Goal: Transaction & Acquisition: Purchase product/service

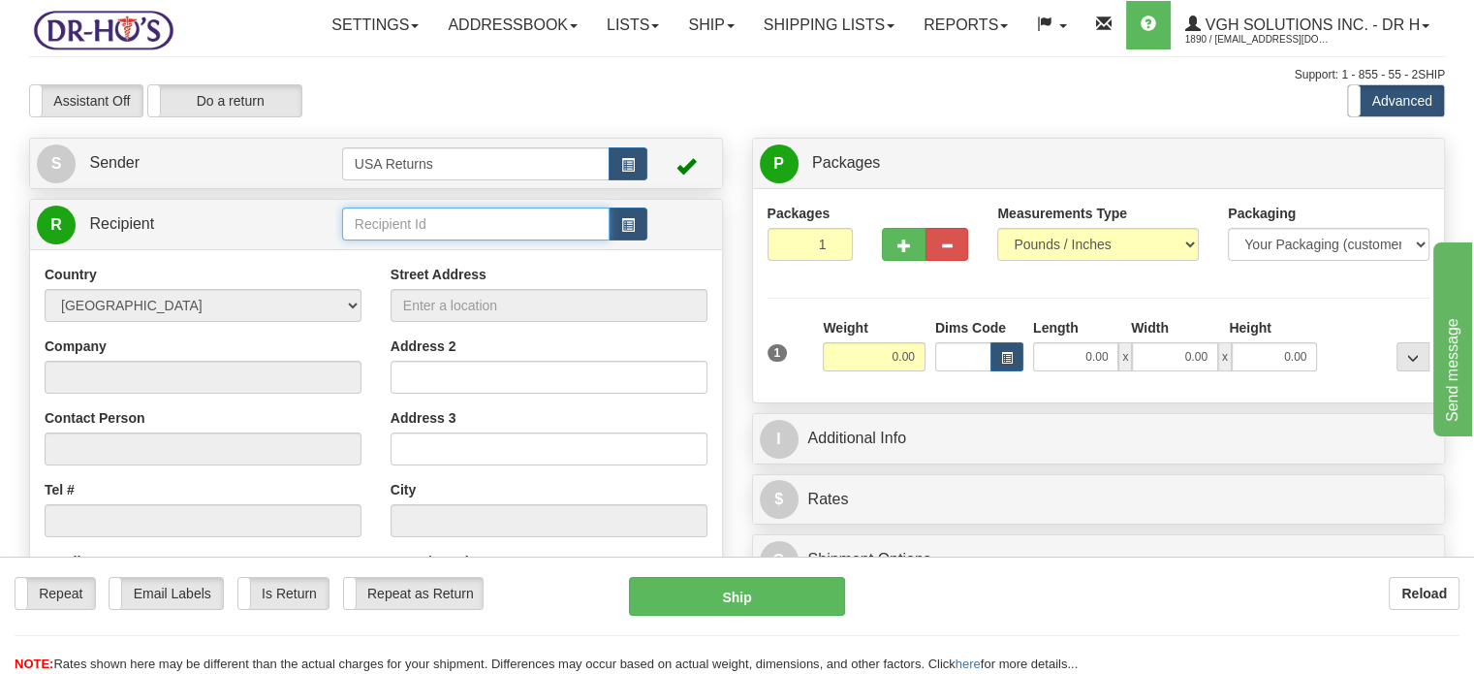
click at [605, 240] on input "text" at bounding box center [475, 223] width 267 height 33
click at [608, 240] on input "text" at bounding box center [475, 223] width 267 height 33
click at [613, 240] on button "button" at bounding box center [628, 223] width 39 height 33
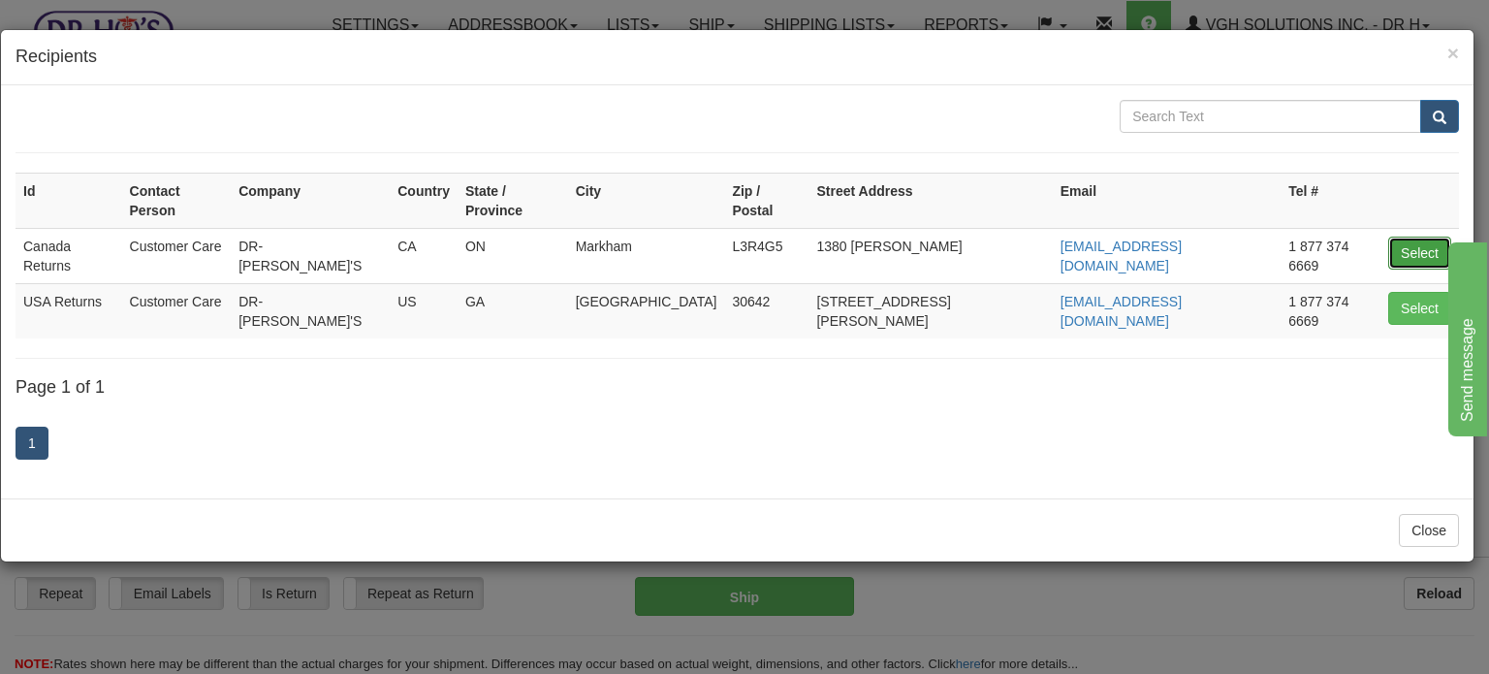
click at [1415, 236] on button "Select" at bounding box center [1419, 252] width 63 height 33
type input "Canada Returns"
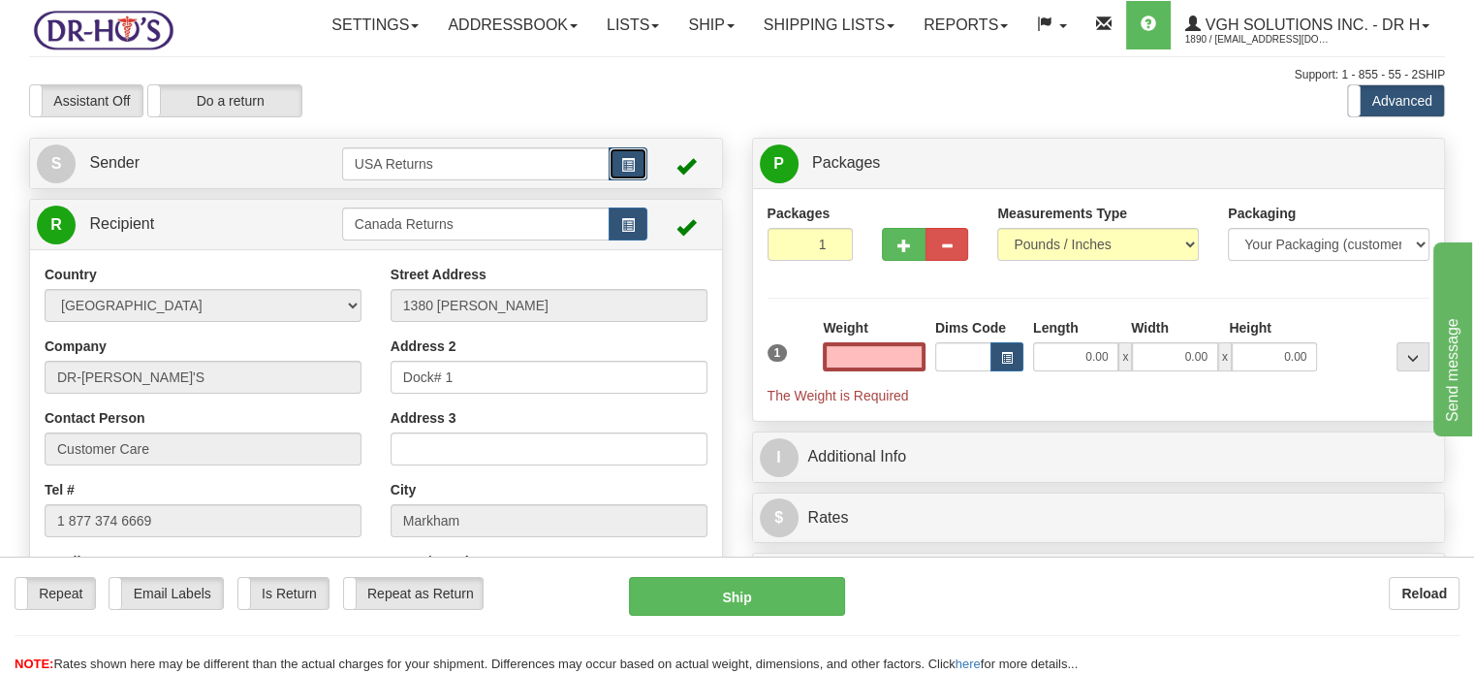
type input "0.00"
click at [634, 172] on span "button" at bounding box center [628, 165] width 14 height 13
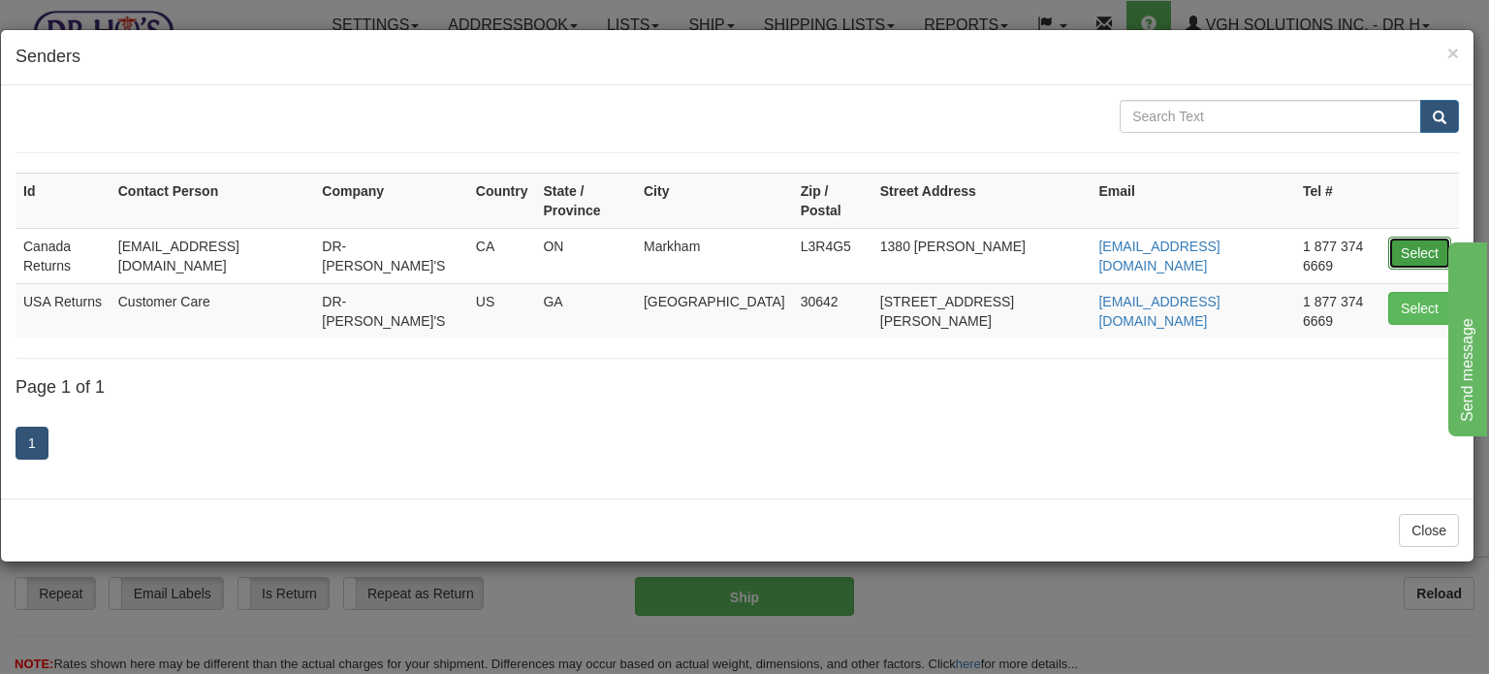
click at [1411, 236] on button "Select" at bounding box center [1419, 252] width 63 height 33
type input "Canada Returns"
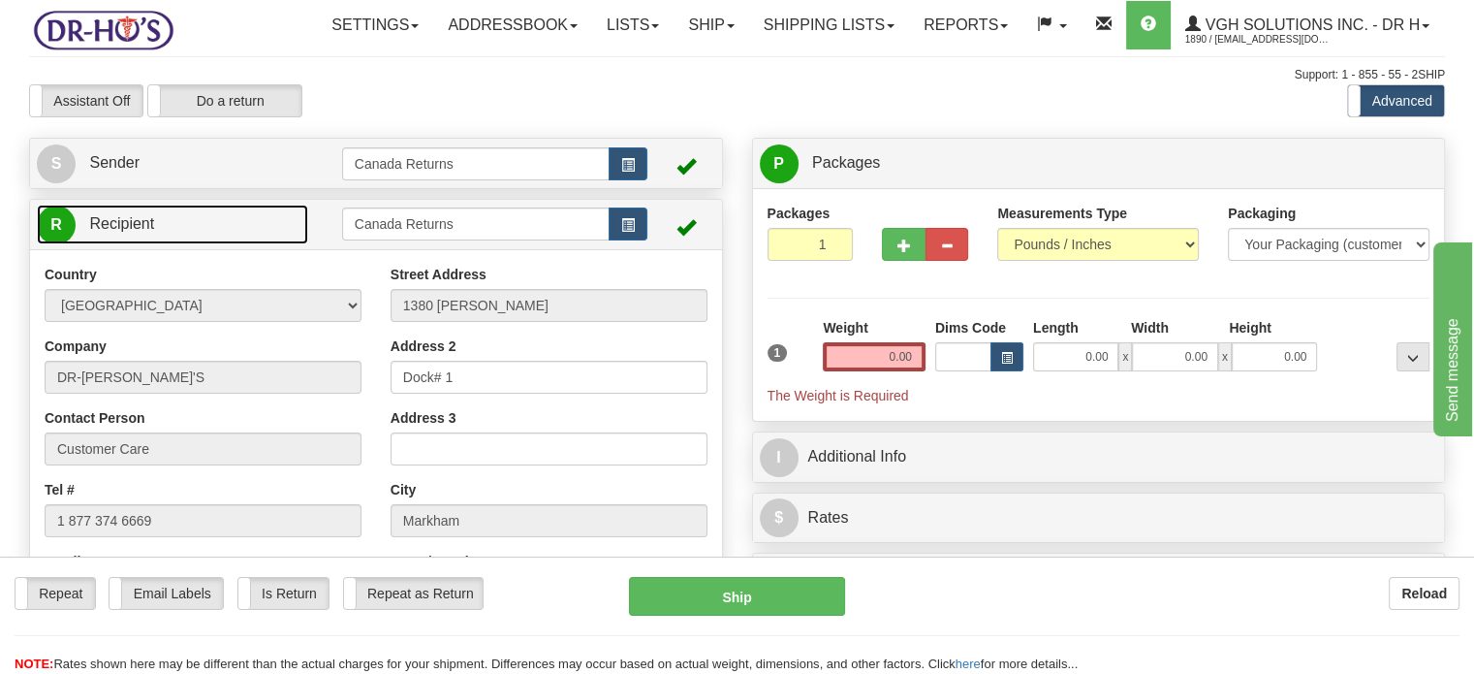
click at [248, 244] on link "R Recipient" at bounding box center [172, 224] width 271 height 40
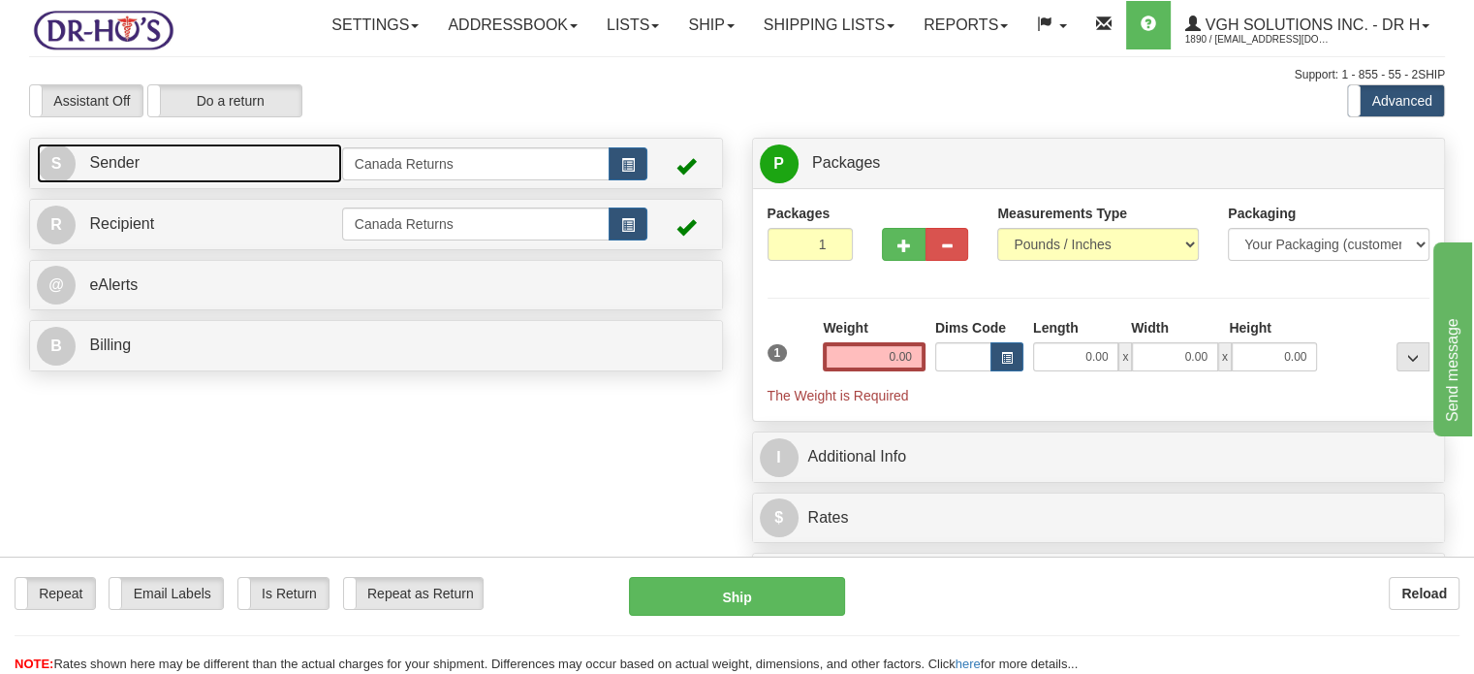
click at [265, 183] on link "S Sender" at bounding box center [189, 163] width 305 height 40
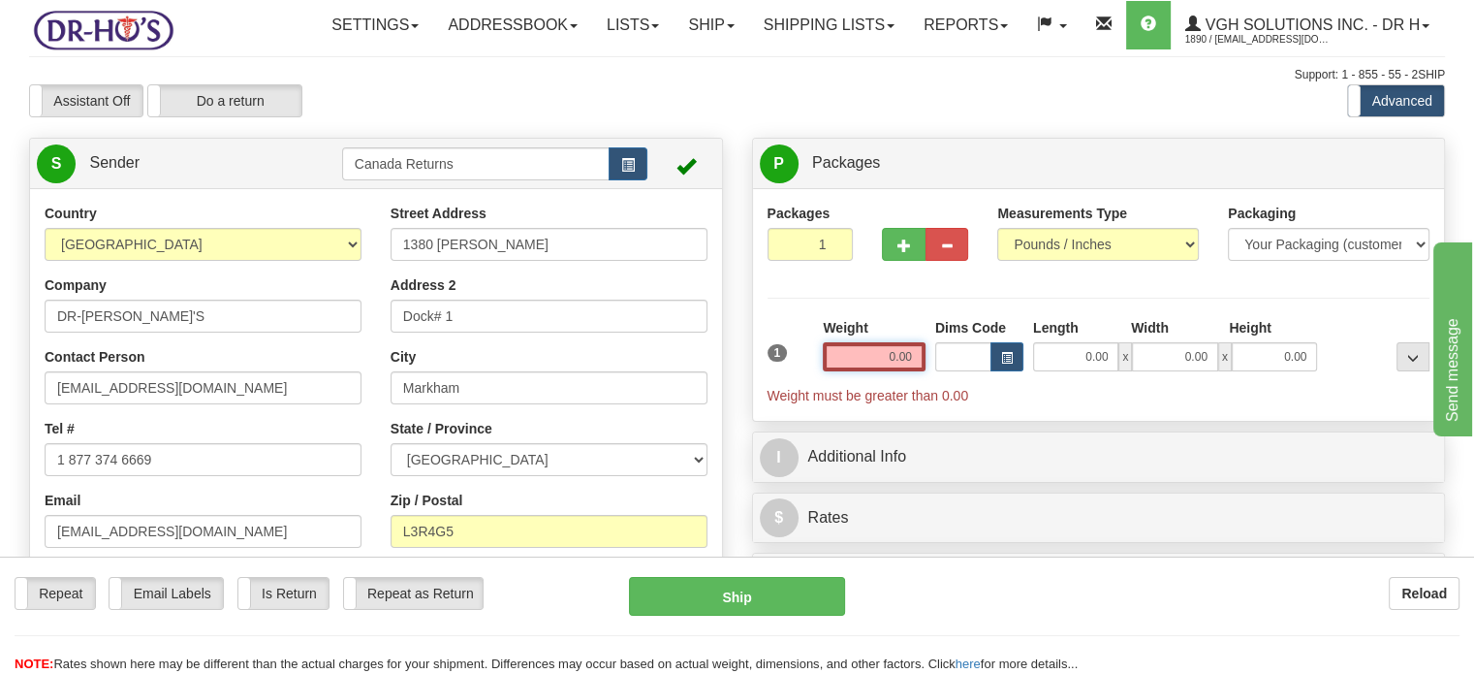
click at [895, 371] on input "0.00" at bounding box center [874, 356] width 103 height 29
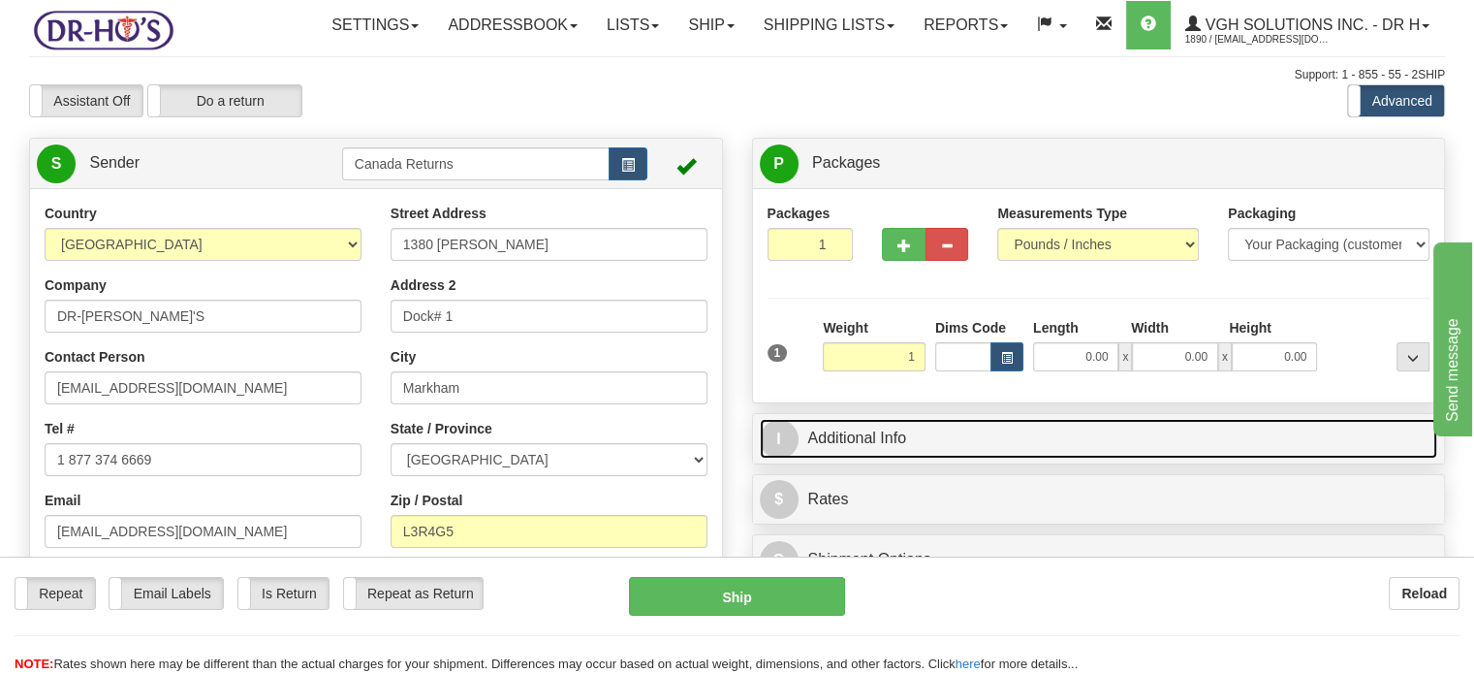
type input "1.00"
click at [915, 458] on link "I Additional Info" at bounding box center [1099, 439] width 678 height 40
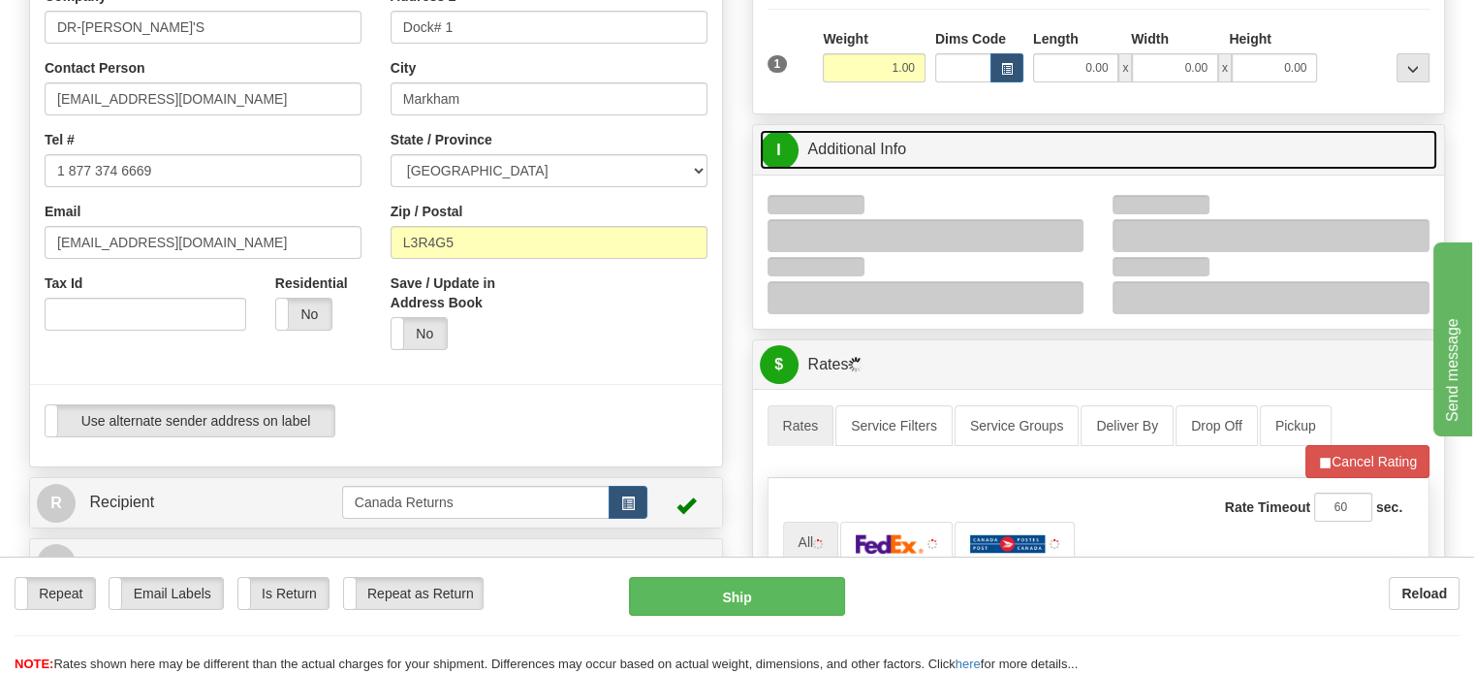
scroll to position [291, 0]
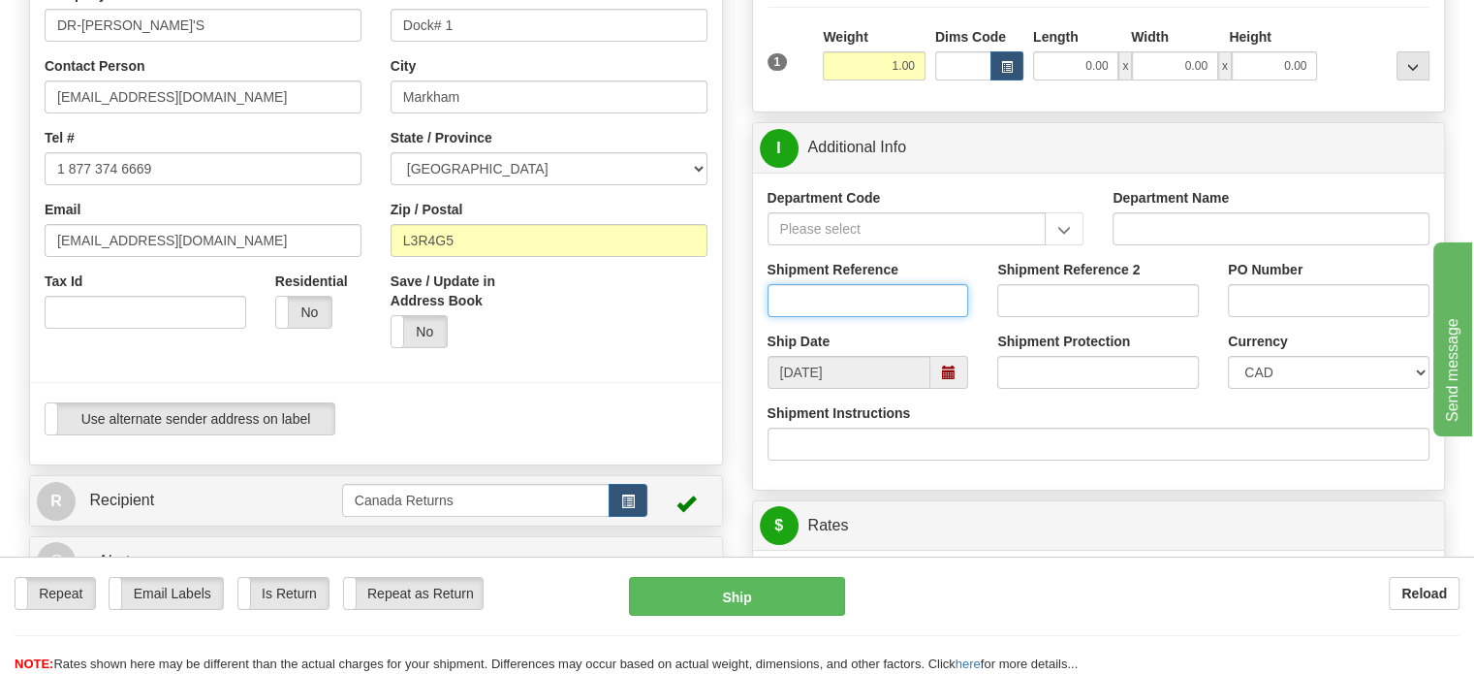
click at [854, 317] on input "Shipment Reference" at bounding box center [869, 300] width 202 height 33
paste input "1165534"
click at [950, 379] on span at bounding box center [949, 372] width 14 height 14
type input "1165534"
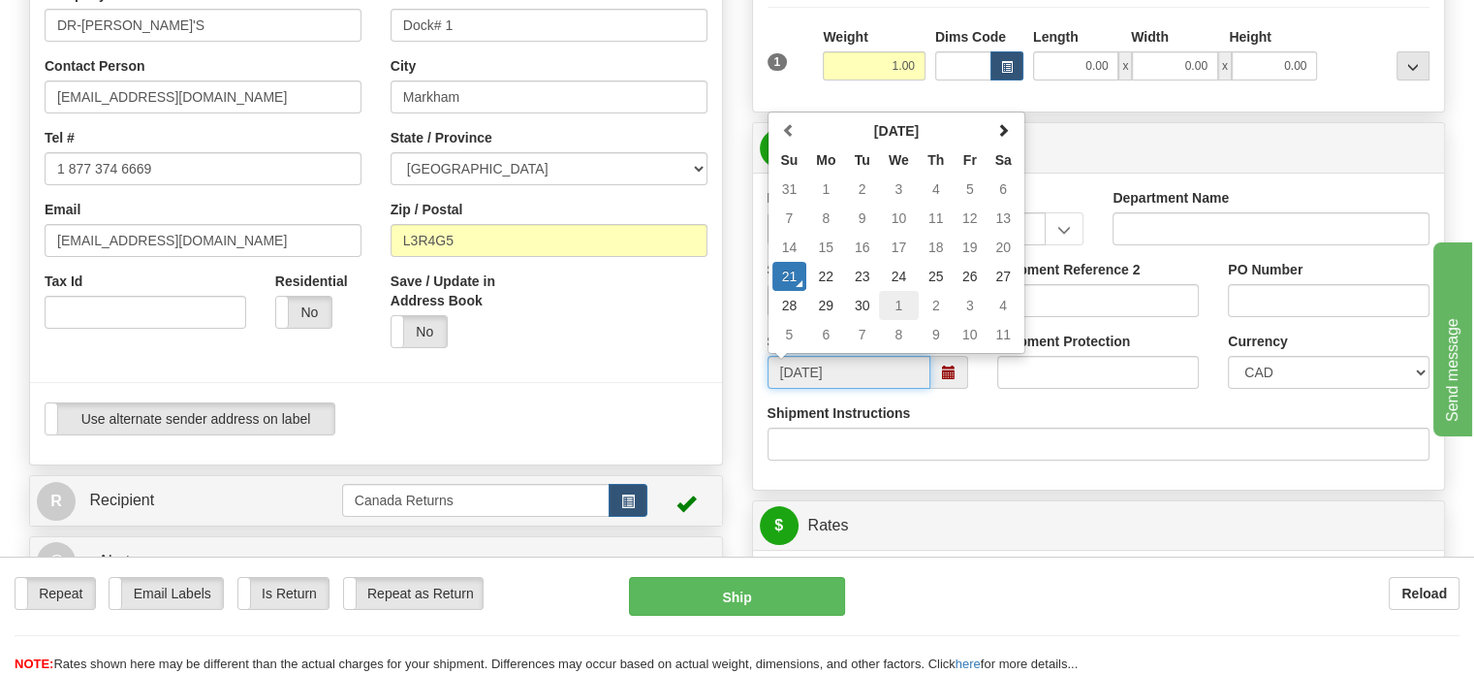
click at [892, 320] on td "1" at bounding box center [899, 305] width 40 height 29
type input "10/01/2025"
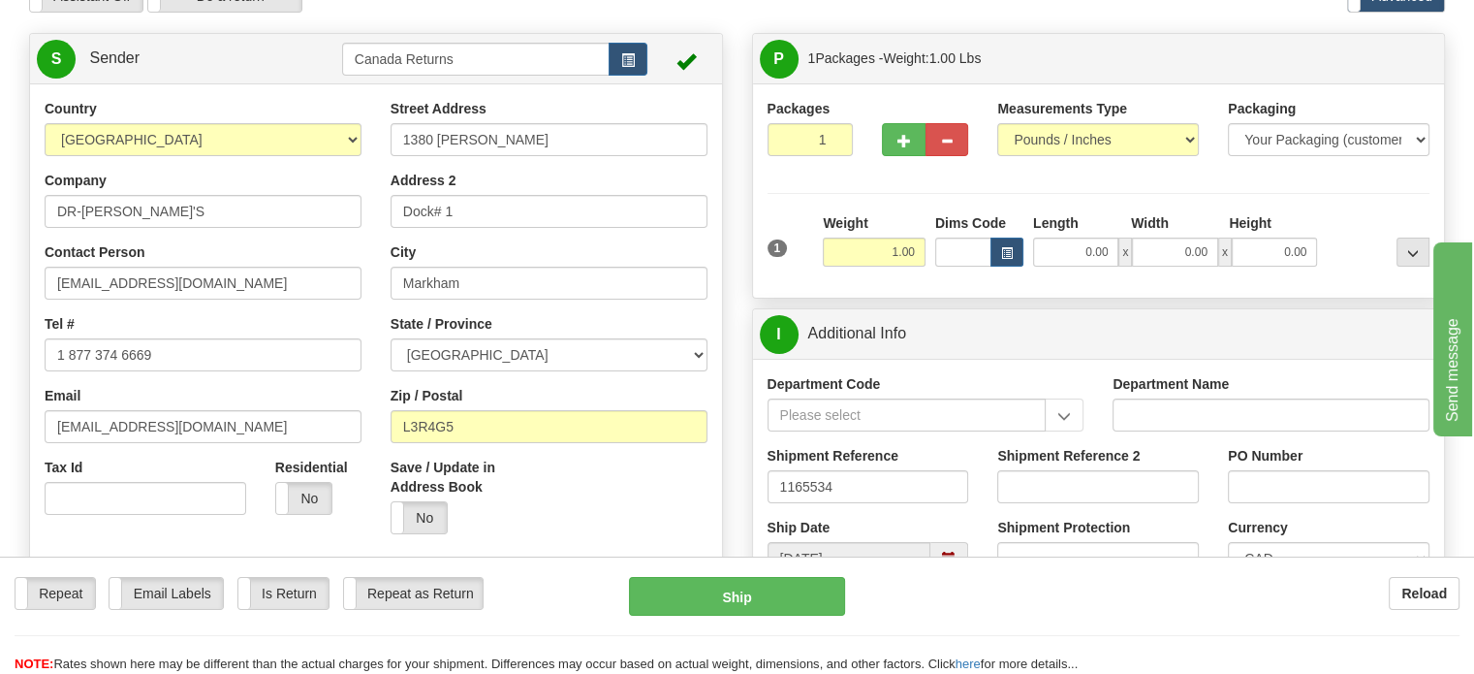
scroll to position [97, 0]
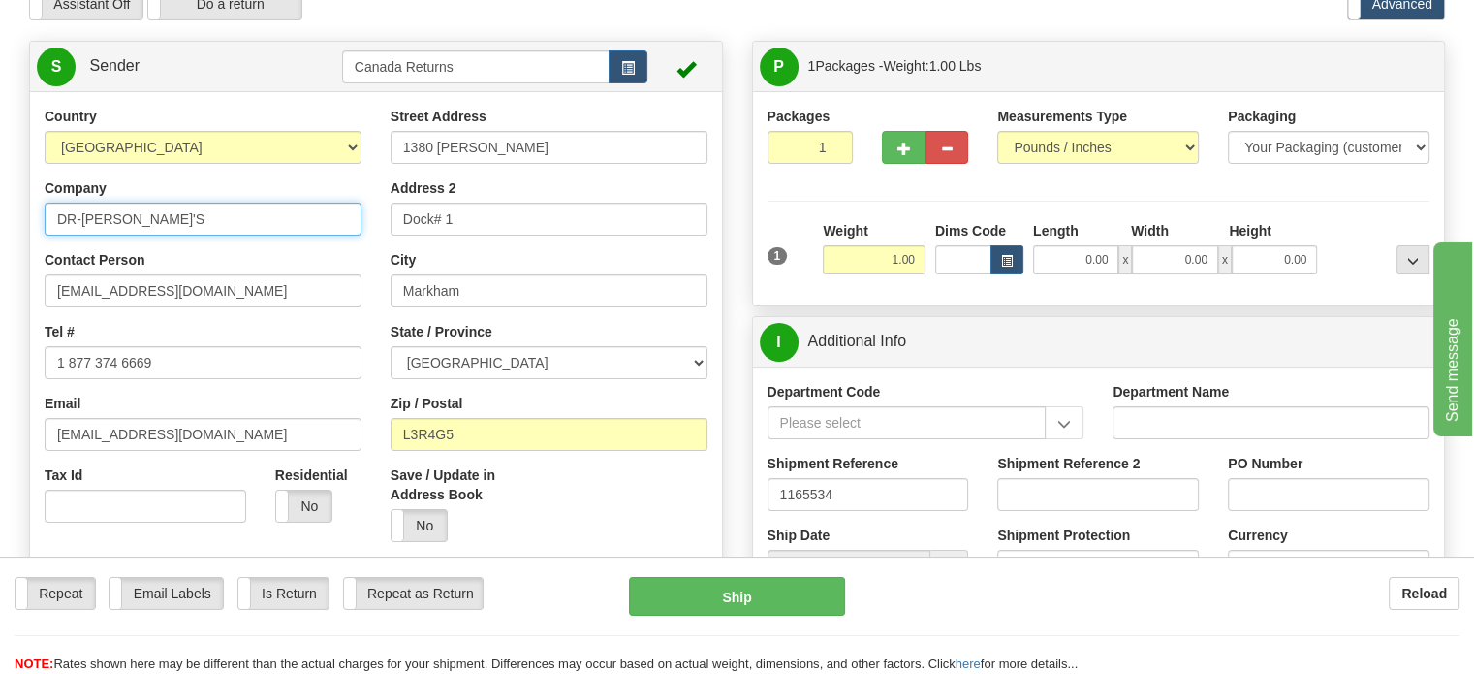
drag, startPoint x: 154, startPoint y: 251, endPoint x: 0, endPoint y: 263, distance: 154.5
paste input "CLARENCE PERRY"
type input "CLARENCE PERRY"
click at [209, 307] on div "Contact Person drho@drhonow.com" at bounding box center [203, 278] width 317 height 57
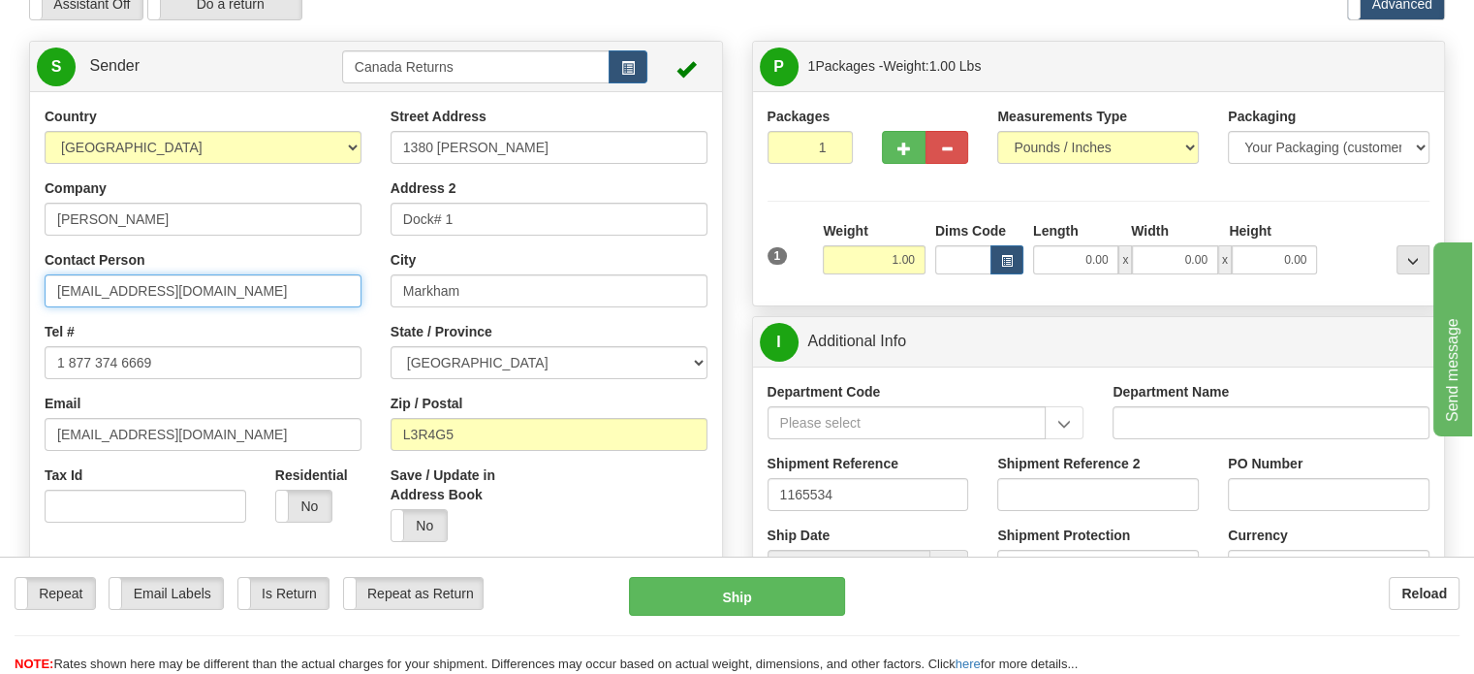
click at [210, 307] on input "drho@drhonow.com" at bounding box center [203, 290] width 317 height 33
paste input "CLARENCE PERRY"
type input "CLARENCE PERRY"
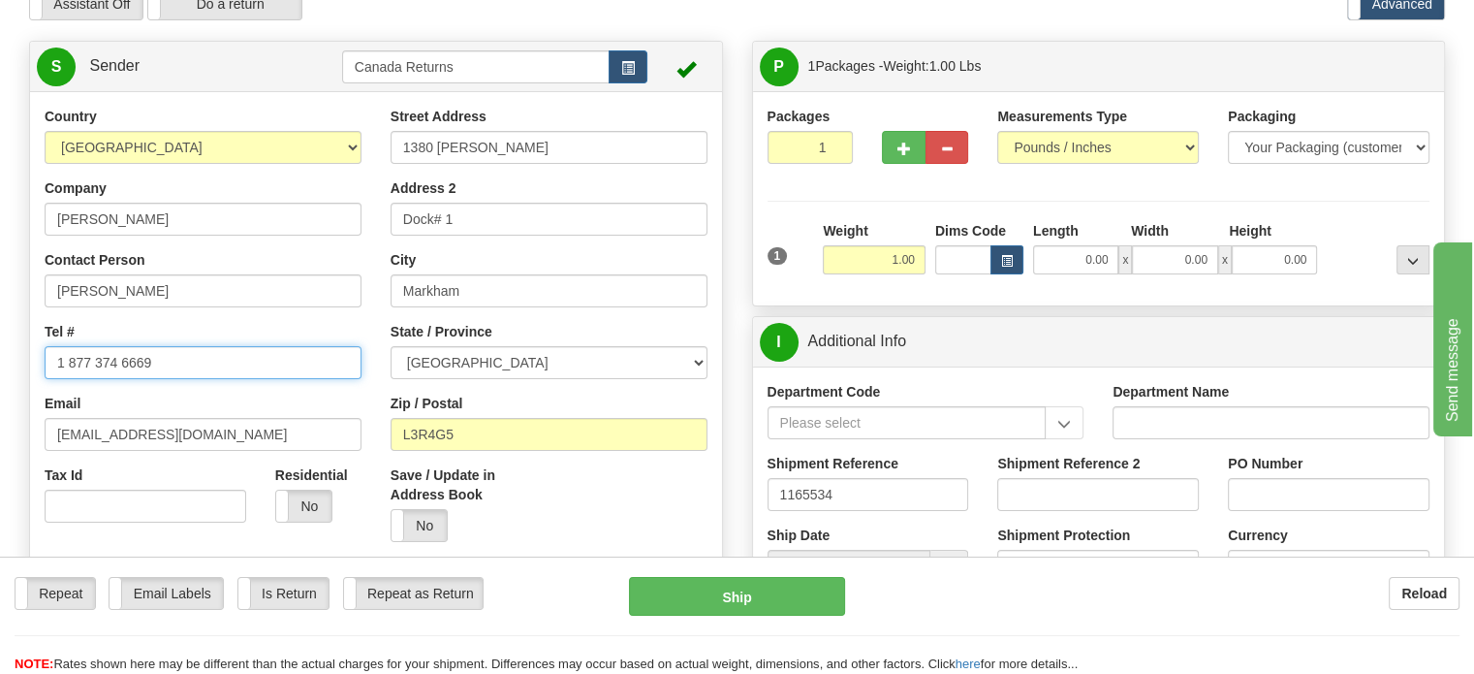
click at [161, 379] on input "1 877 374 6669" at bounding box center [203, 362] width 317 height 33
paste input "2507959682"
type input "2507959682"
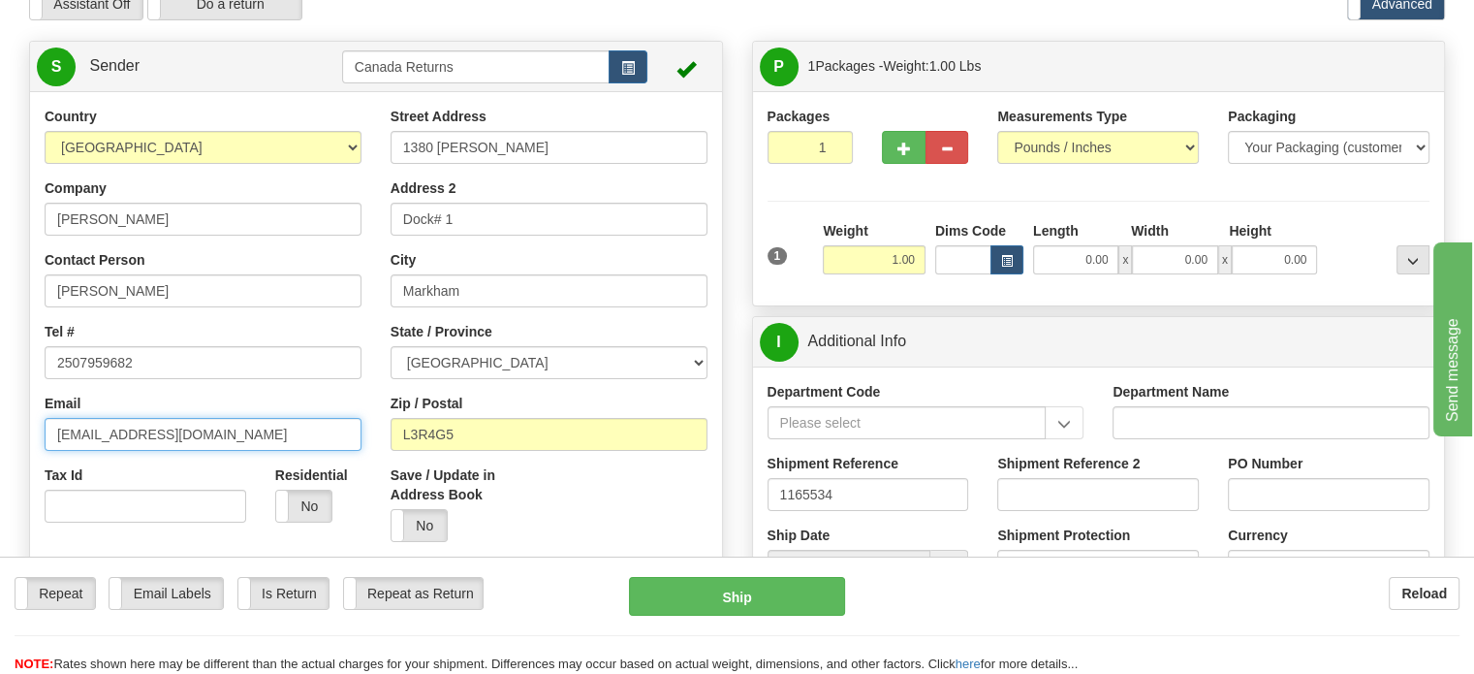
drag, startPoint x: 231, startPoint y: 482, endPoint x: 0, endPoint y: 468, distance: 231.1
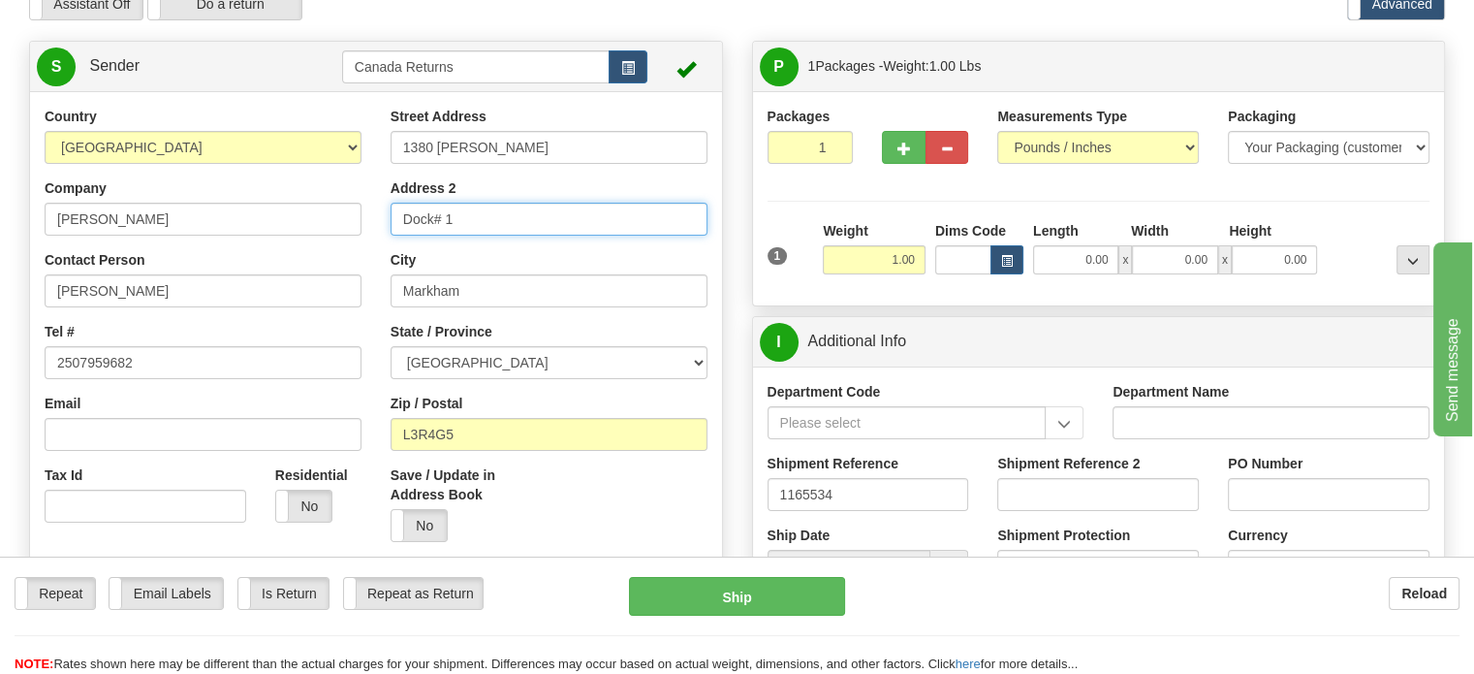
drag, startPoint x: 474, startPoint y: 251, endPoint x: 195, endPoint y: 253, distance: 279.1
click at [195, 253] on div "Country AFGHANISTAN ALAND ISLANDS ALBANIA ALGERIA AMERICAN SAMOA ANDORRA ANGOLA…" at bounding box center [376, 375] width 692 height 537
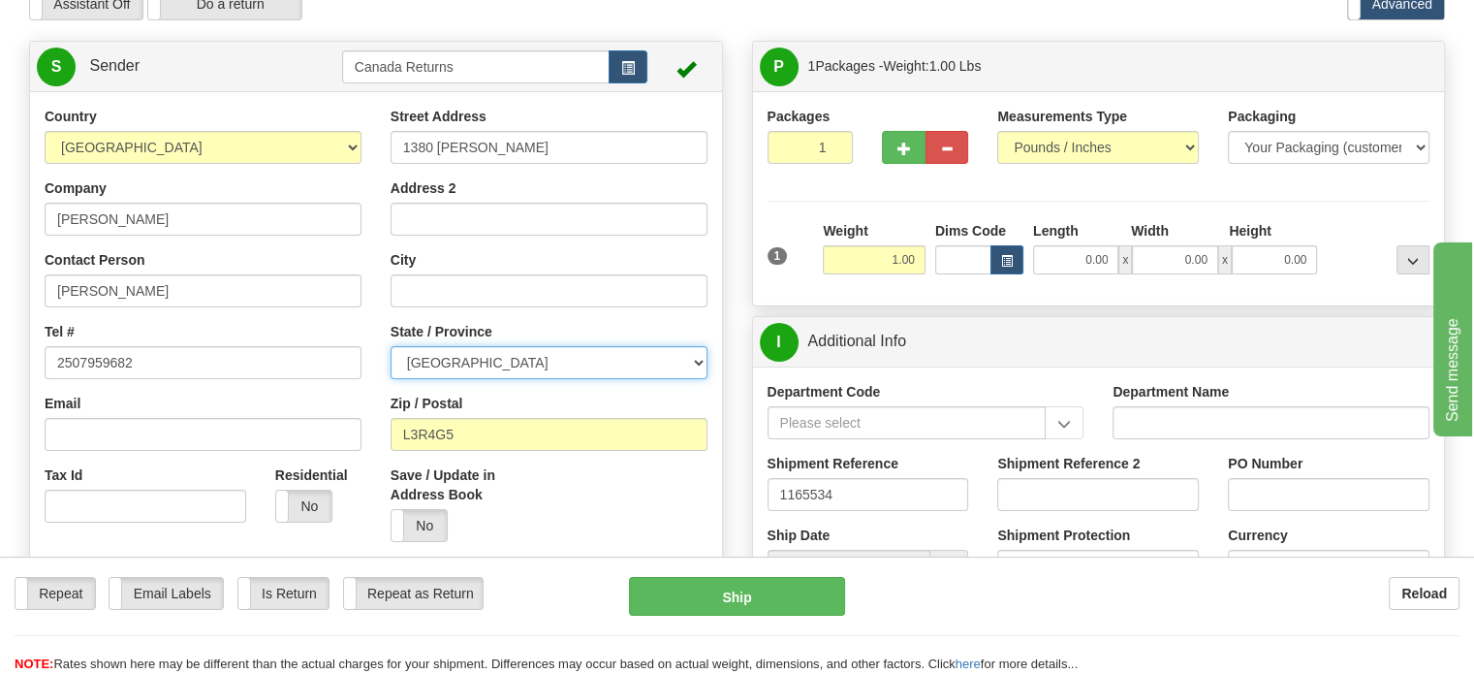
click at [613, 379] on select "ALBERTA BRITISH COLUMBIA MANITOBA NEW BRUNSWICK NEWFOUNDLAND NOVA SCOTIA NUNAVU…" at bounding box center [549, 362] width 317 height 33
select select "BC"
click at [391, 379] on select "ALBERTA BRITISH COLUMBIA MANITOBA NEW BRUNSWICK NEWFOUNDLAND NOVA SCOTIA NUNAVU…" at bounding box center [549, 362] width 317 height 33
click at [546, 211] on div "Street Address 1380 Rodick Rd Address 2 City State / Province ALBERTA BRITISH C…" at bounding box center [549, 332] width 346 height 450
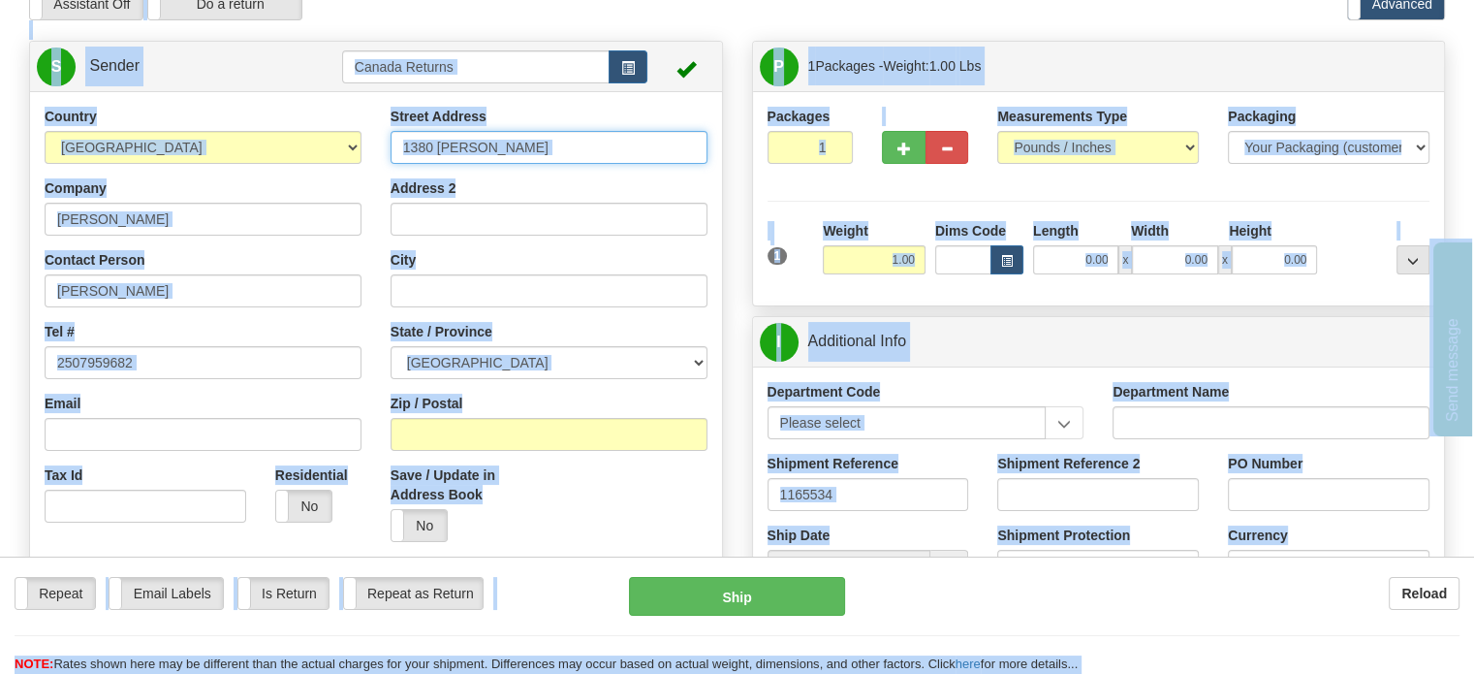
click at [554, 164] on input "1380 Rodick Rd" at bounding box center [549, 147] width 317 height 33
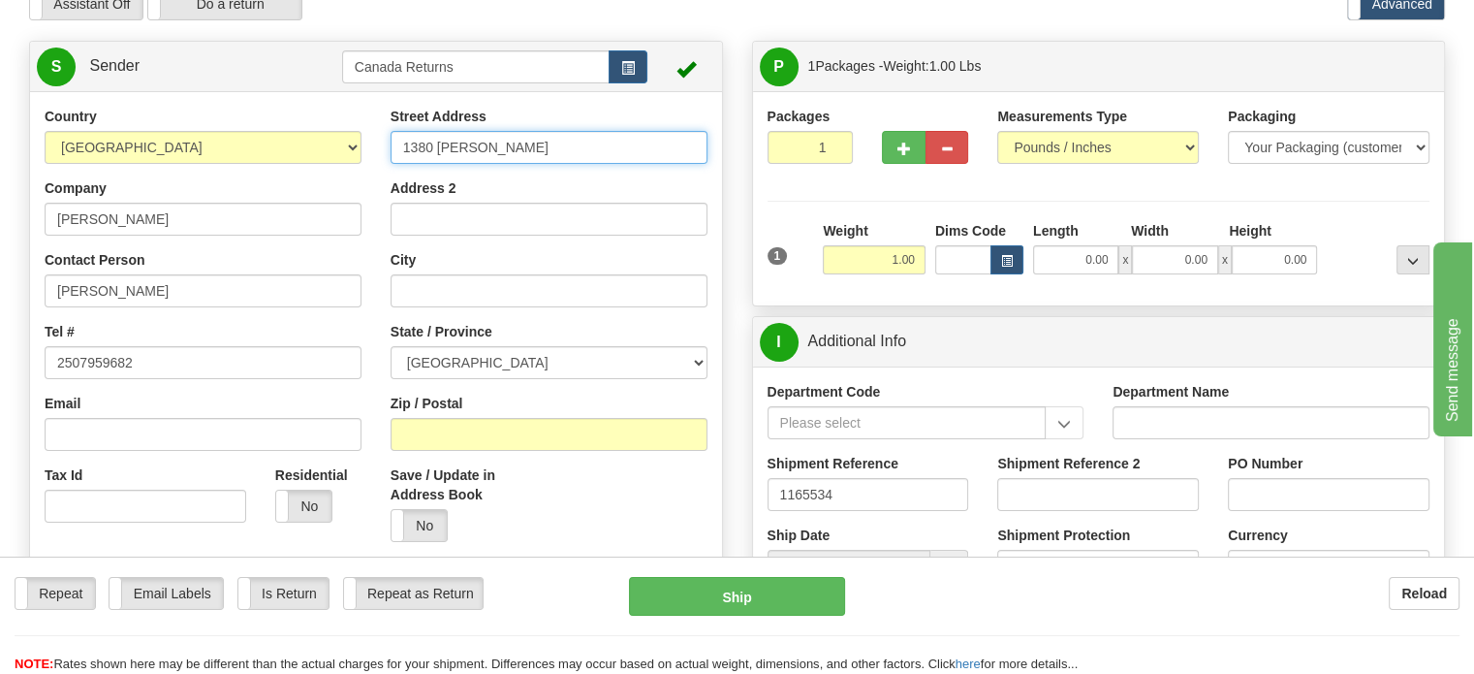
paste input "06 1111 90 AVE"
type input "106 1111 90 AVE"
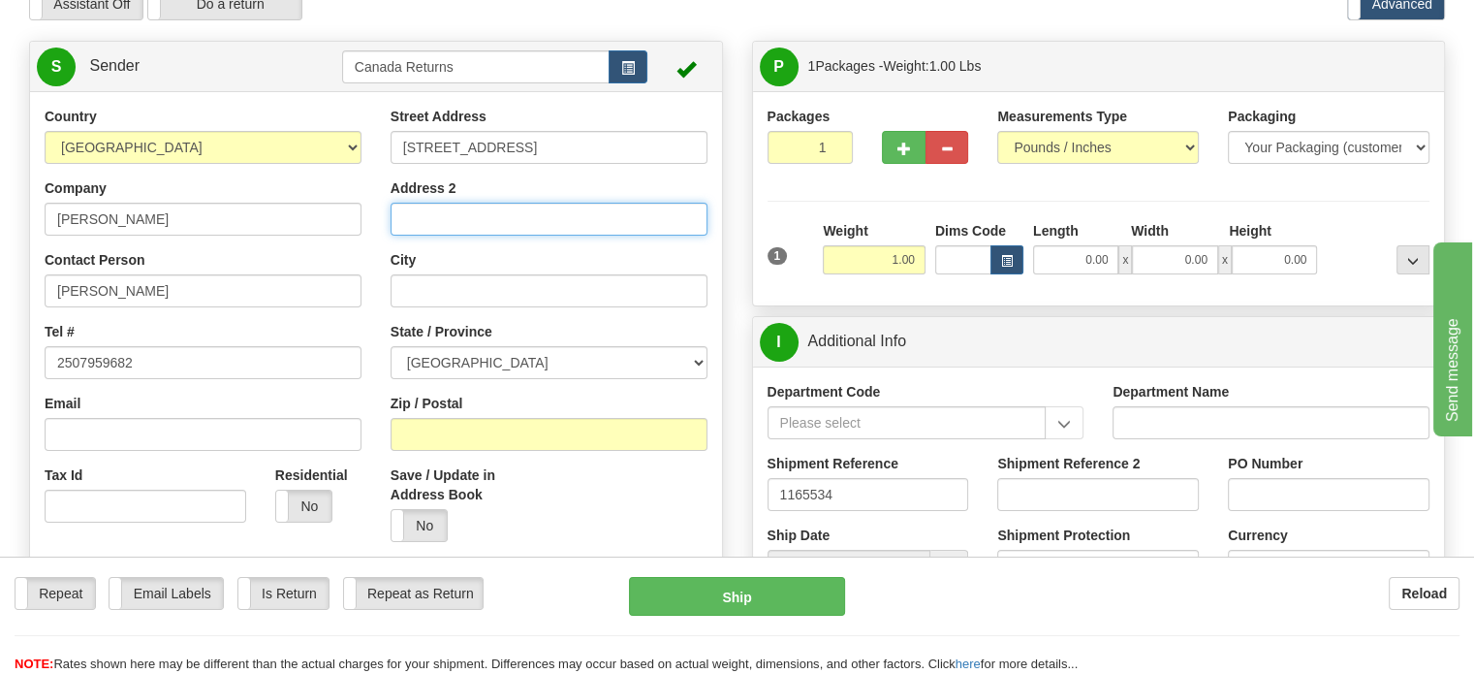
click at [643, 236] on input "Address 2" at bounding box center [549, 219] width 317 height 33
paste input "Dawson Creek"
type input "Dawson Creek"
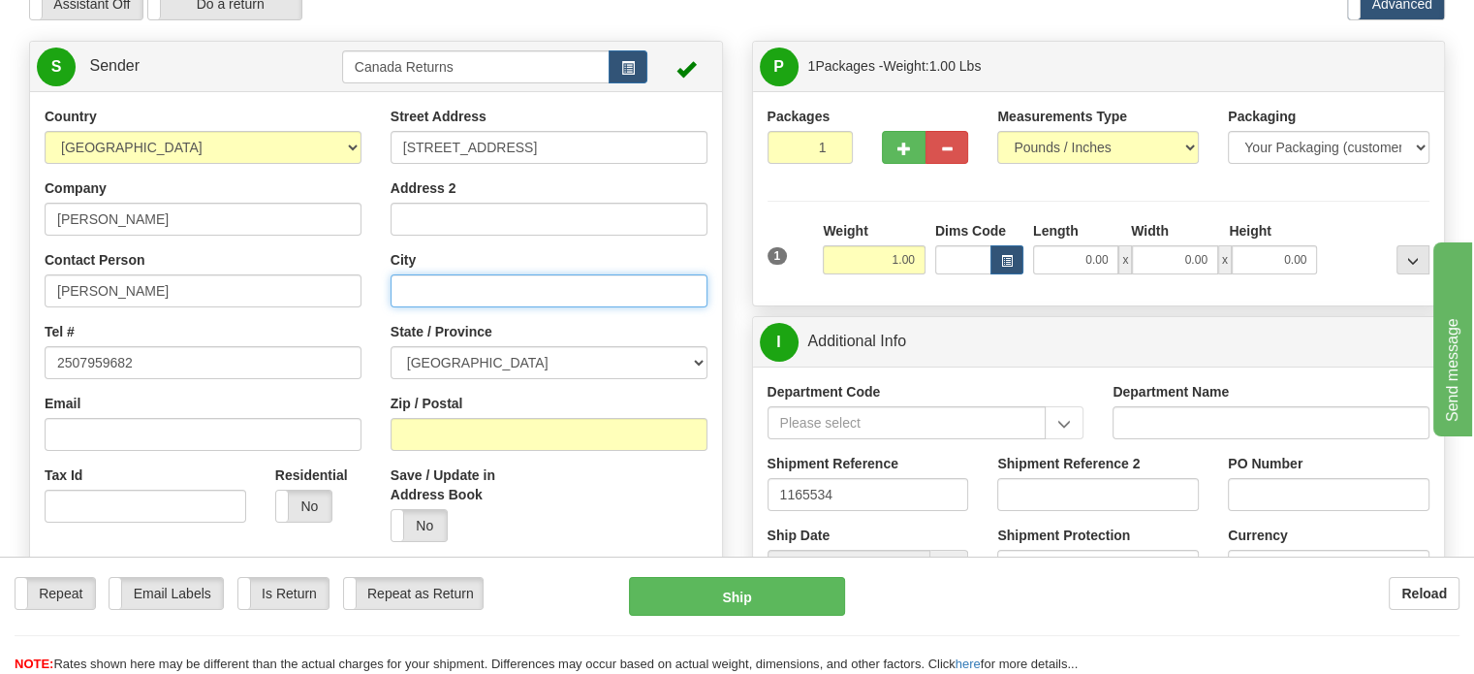
click at [516, 307] on input "City" at bounding box center [549, 290] width 317 height 33
paste input "Dawson Creek"
type input "Dawson Creek"
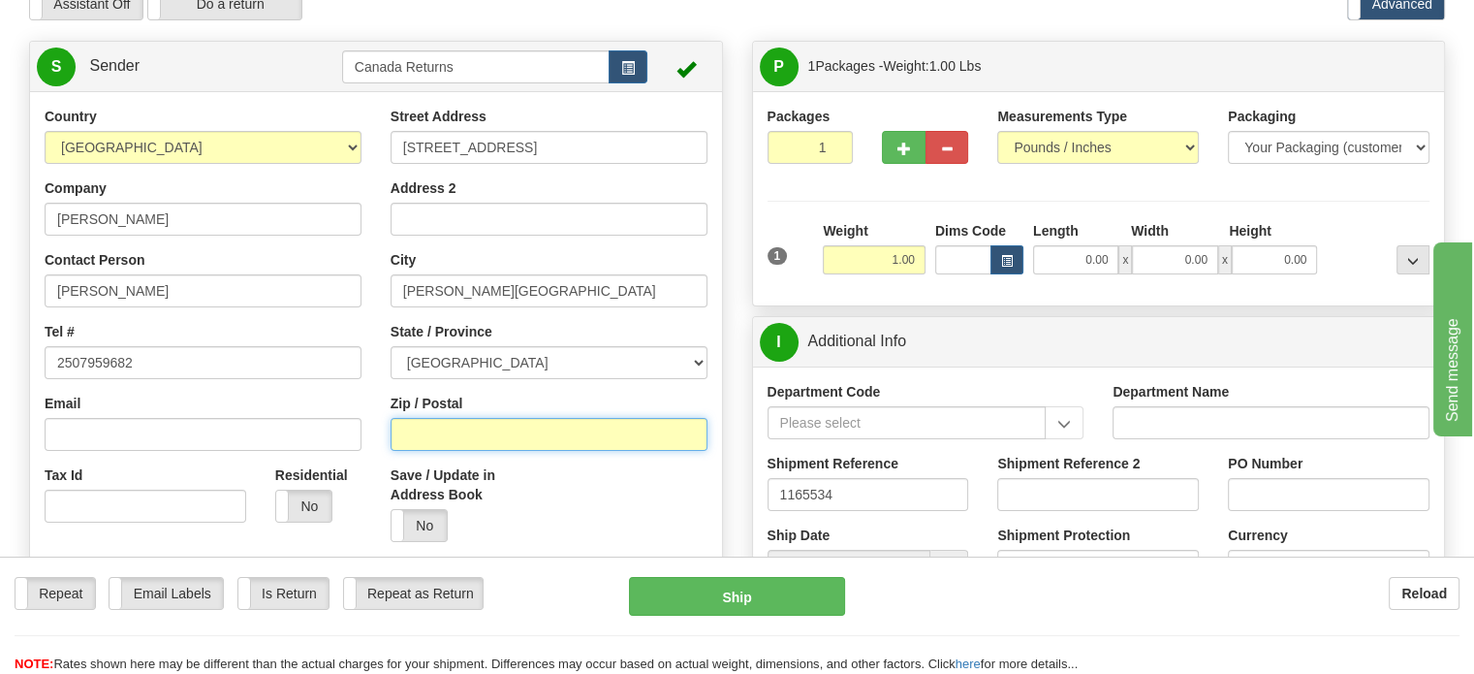
click at [565, 451] on input "Zip / Postal" at bounding box center [549, 434] width 317 height 33
paste input "V1G5A3"
type input "V1G5A3"
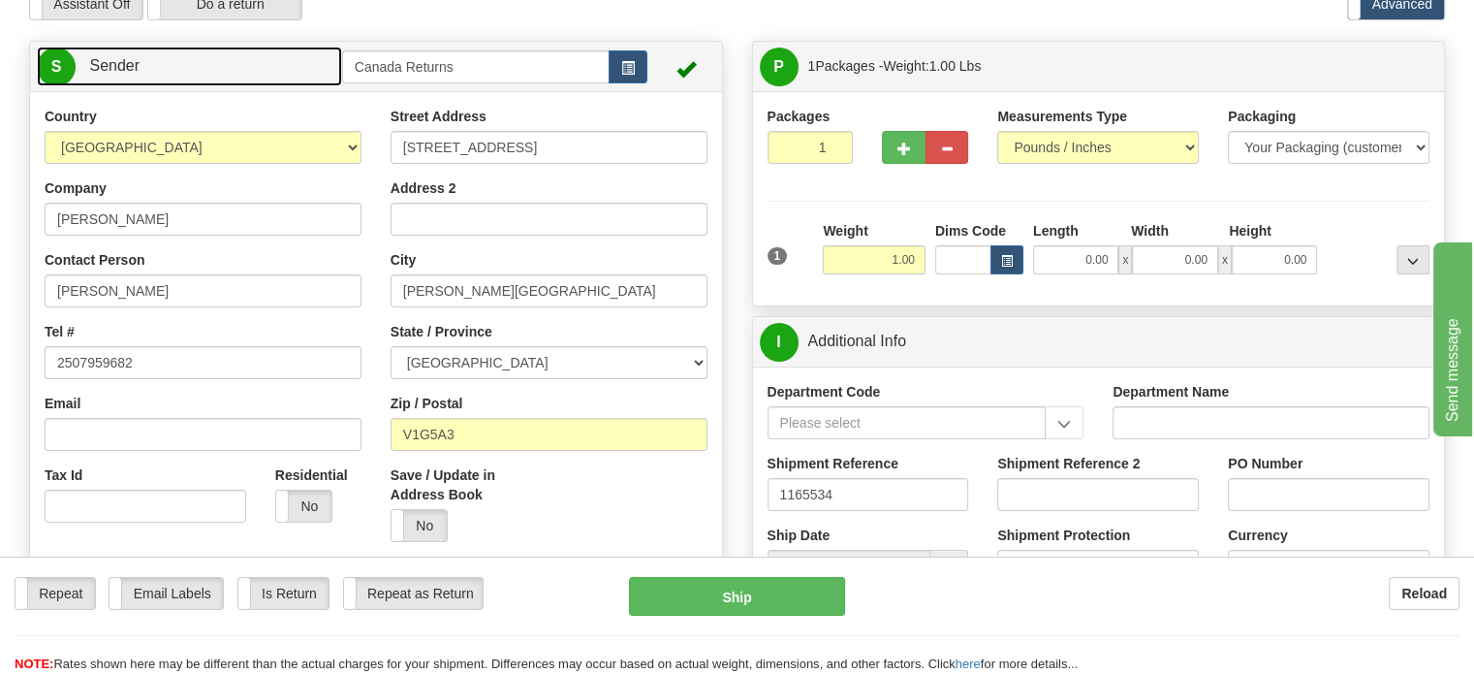
click at [278, 86] on link "S Sender" at bounding box center [189, 67] width 305 height 40
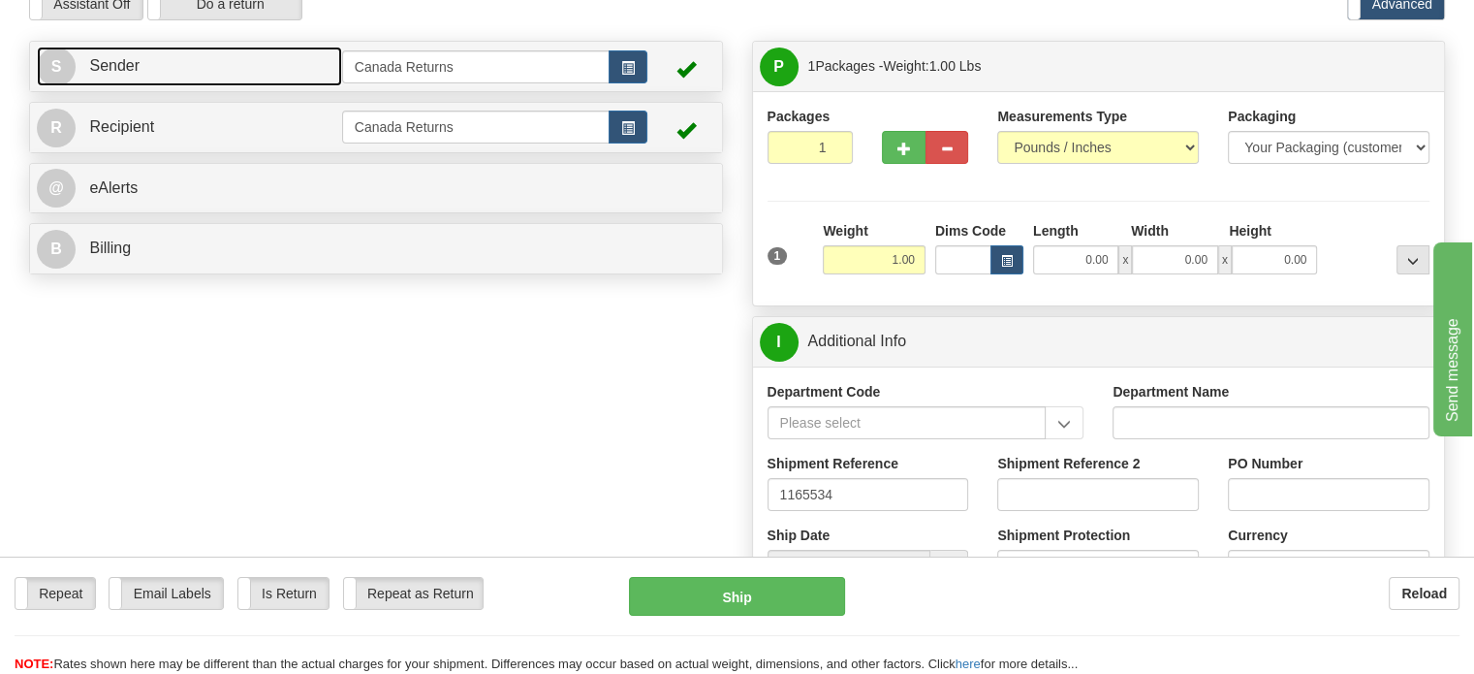
click at [278, 86] on link "S Sender" at bounding box center [189, 67] width 305 height 40
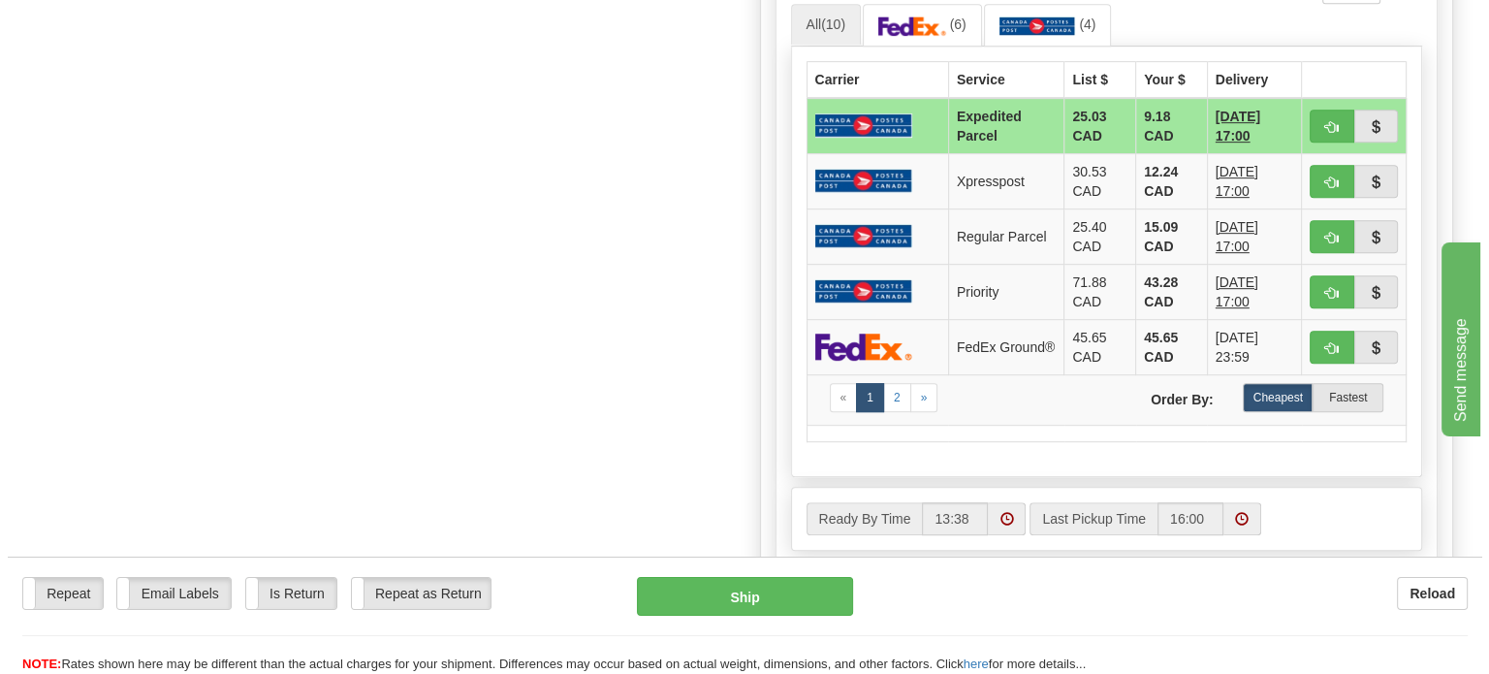
scroll to position [678, 0]
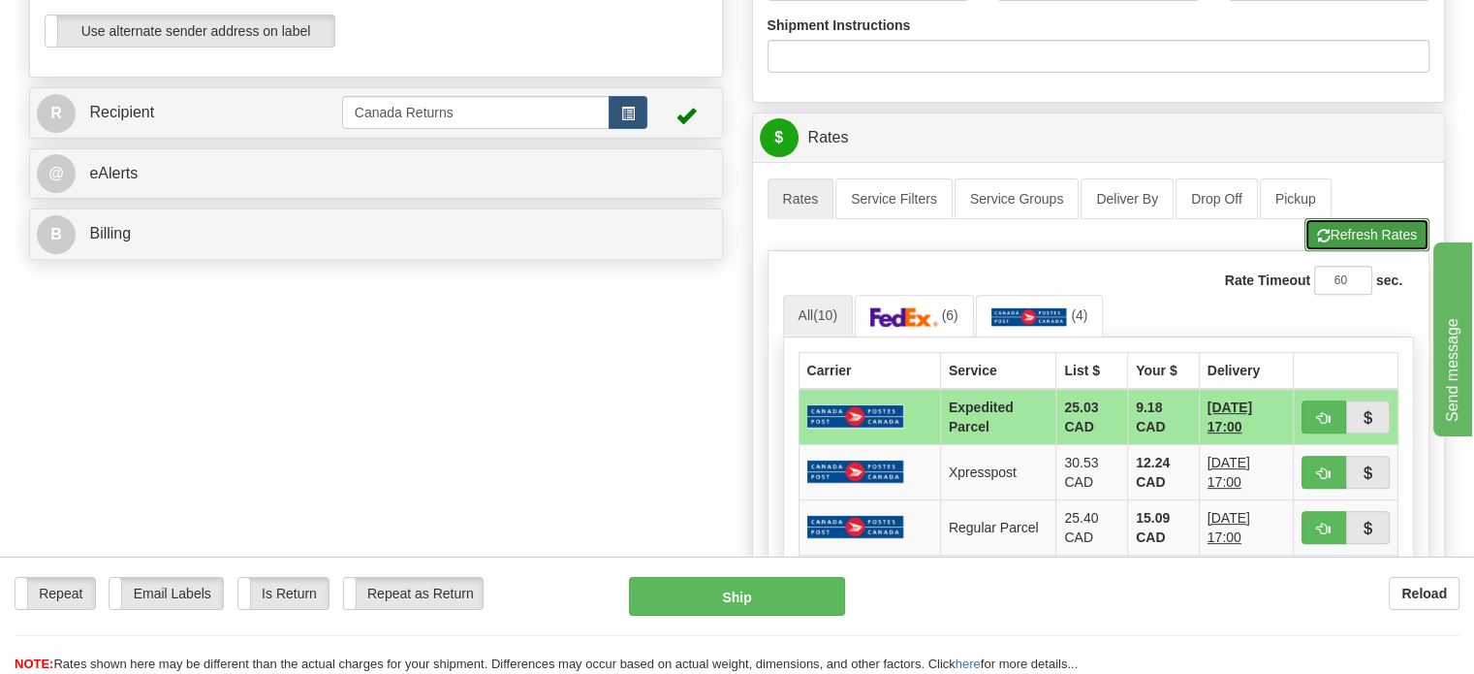
click at [1326, 242] on span "button" at bounding box center [1324, 236] width 14 height 13
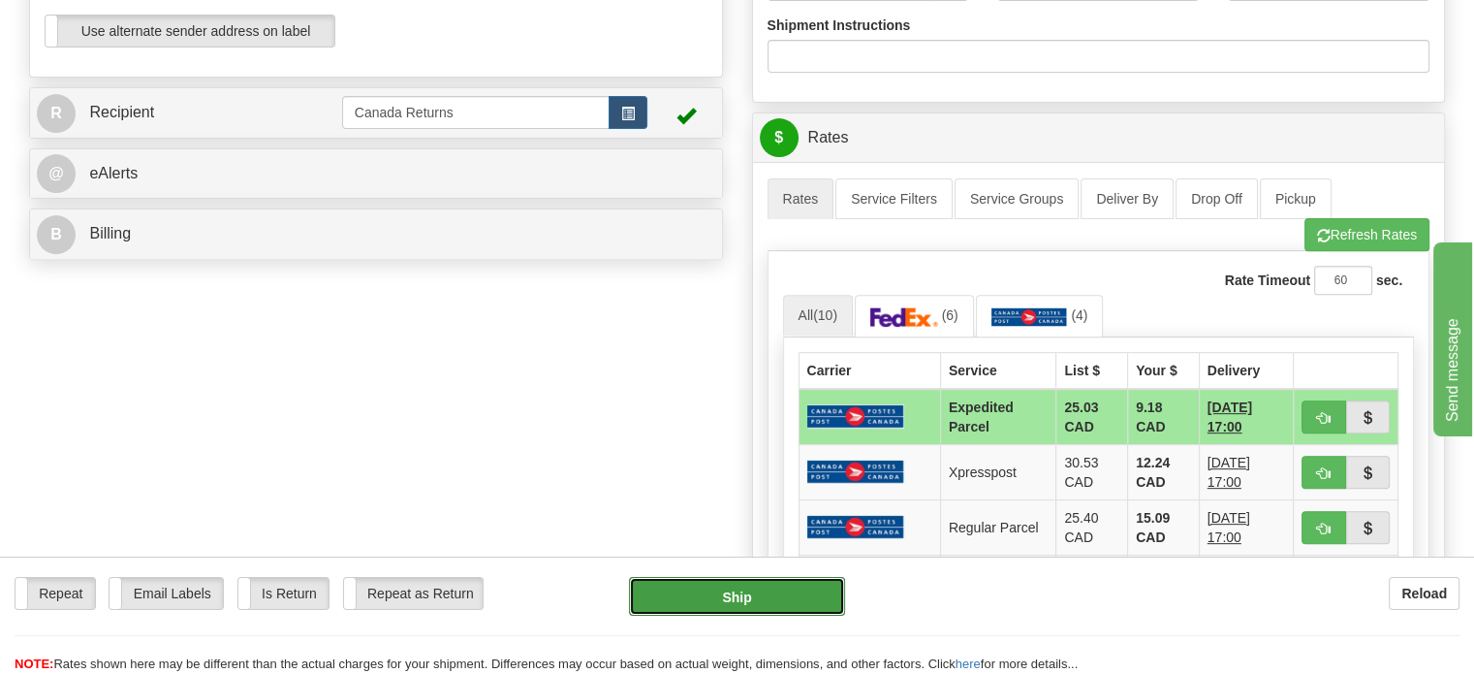
click at [743, 608] on button "Ship" at bounding box center [737, 596] width 217 height 39
type input "DOM.EP"
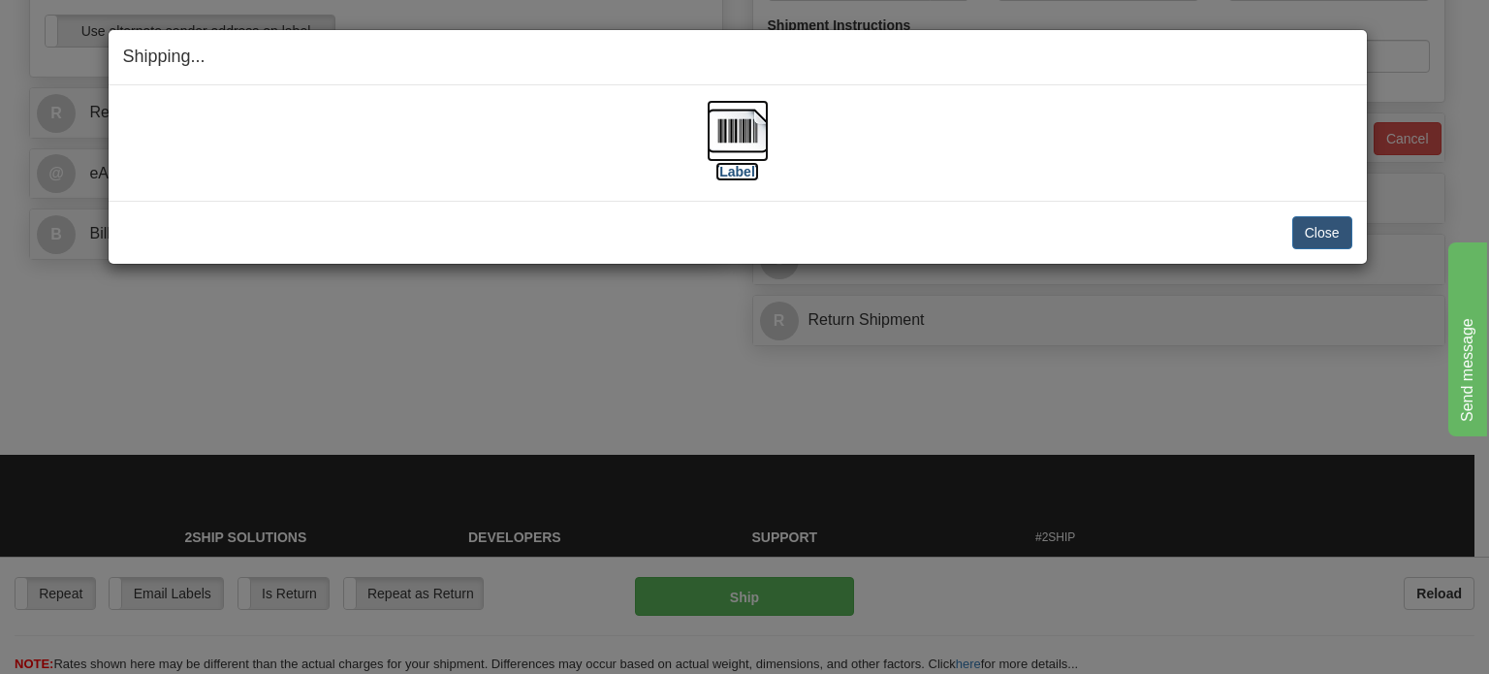
click at [736, 156] on img at bounding box center [738, 131] width 62 height 62
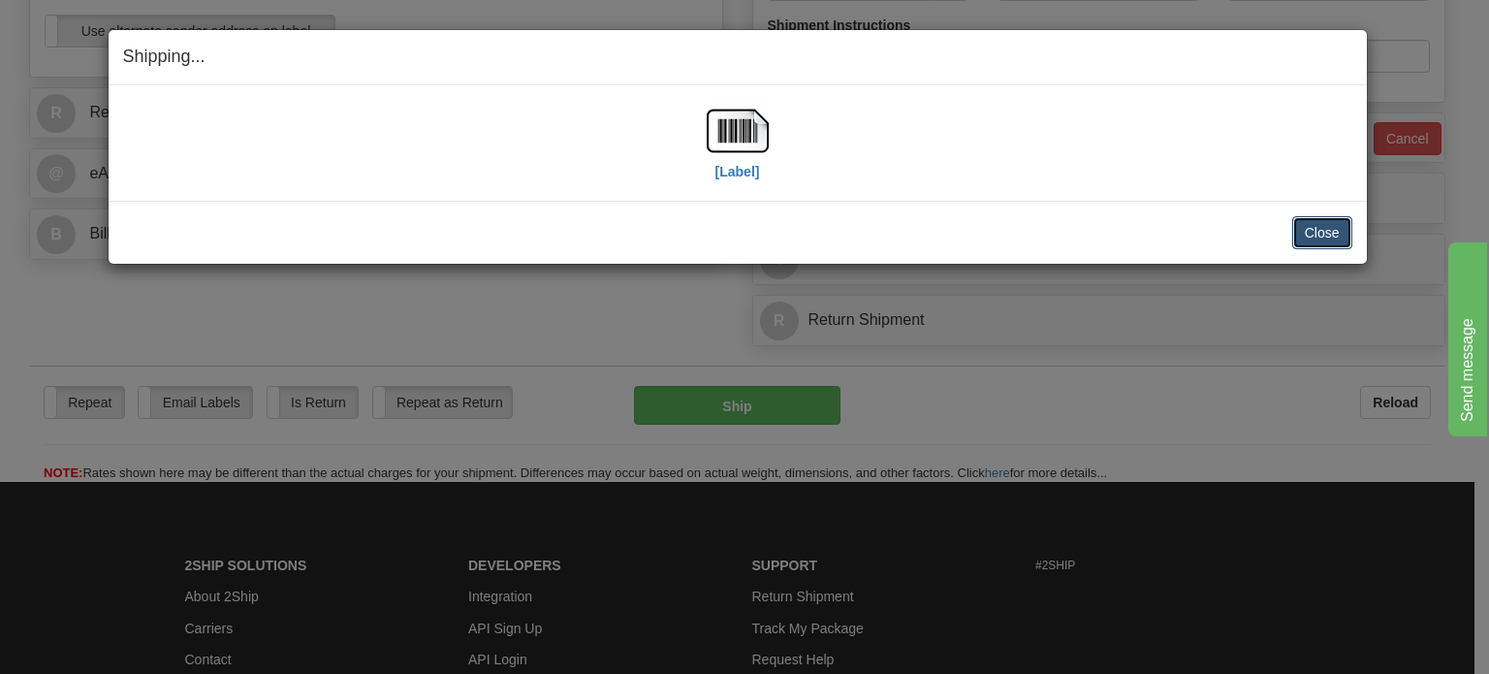
click at [1308, 228] on button "Close" at bounding box center [1322, 232] width 60 height 33
